Goal: Task Accomplishment & Management: Manage account settings

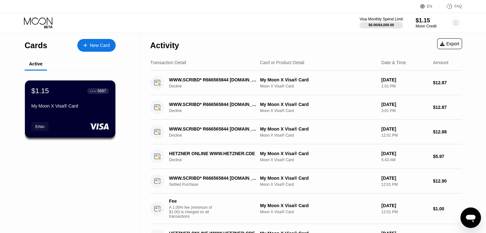
click at [456, 24] on circle at bounding box center [456, 22] width 13 height 13
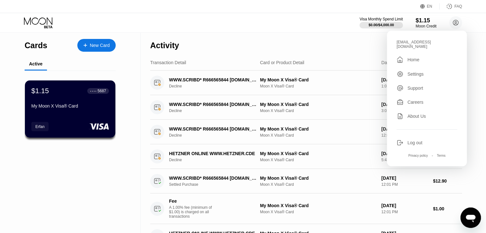
click at [363, 46] on div "Activity Export" at bounding box center [306, 44] width 312 height 22
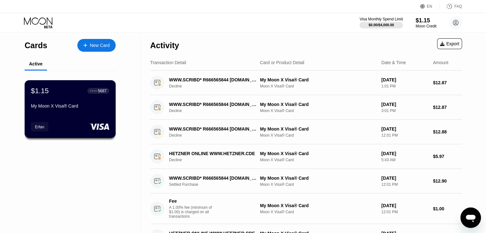
click at [72, 119] on div "$1.15 ● ● ● ● 5687 My Moon X Visa® Card Erfan" at bounding box center [70, 109] width 91 height 58
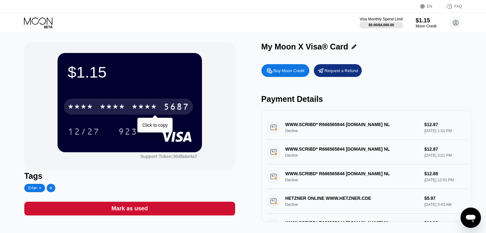
click at [145, 109] on div "* * * *" at bounding box center [145, 108] width 26 height 10
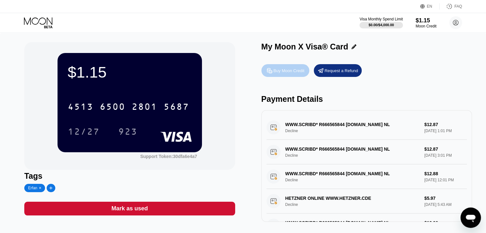
click at [274, 76] on div "Buy Moon Credit" at bounding box center [286, 70] width 48 height 13
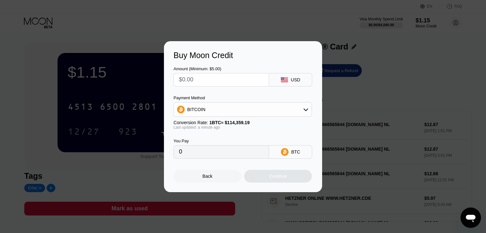
click at [210, 75] on input "text" at bounding box center [221, 80] width 85 height 13
